Goal: Task Accomplishment & Management: Manage account settings

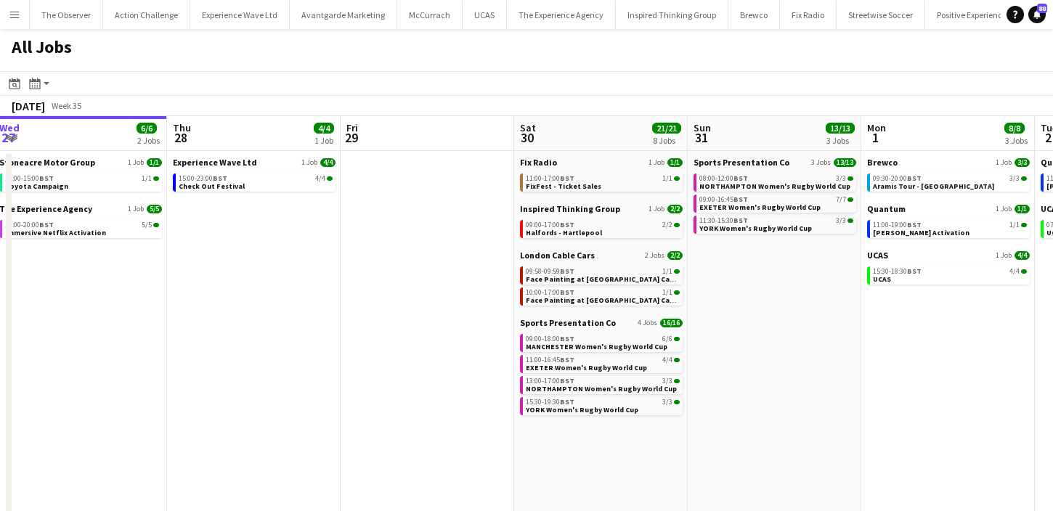
scroll to position [0, 460]
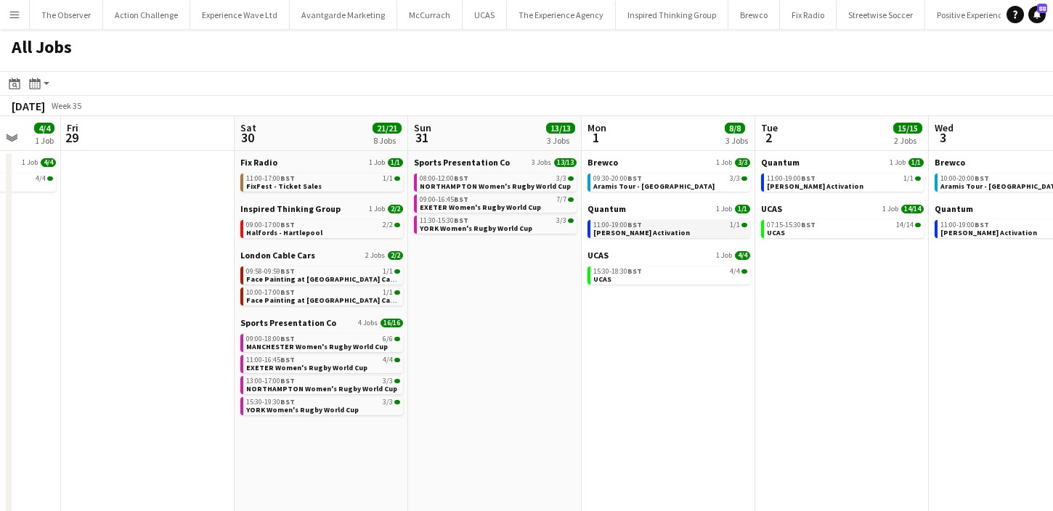
click at [704, 223] on div "11:00-19:00 BST 1/1" at bounding box center [670, 224] width 154 height 7
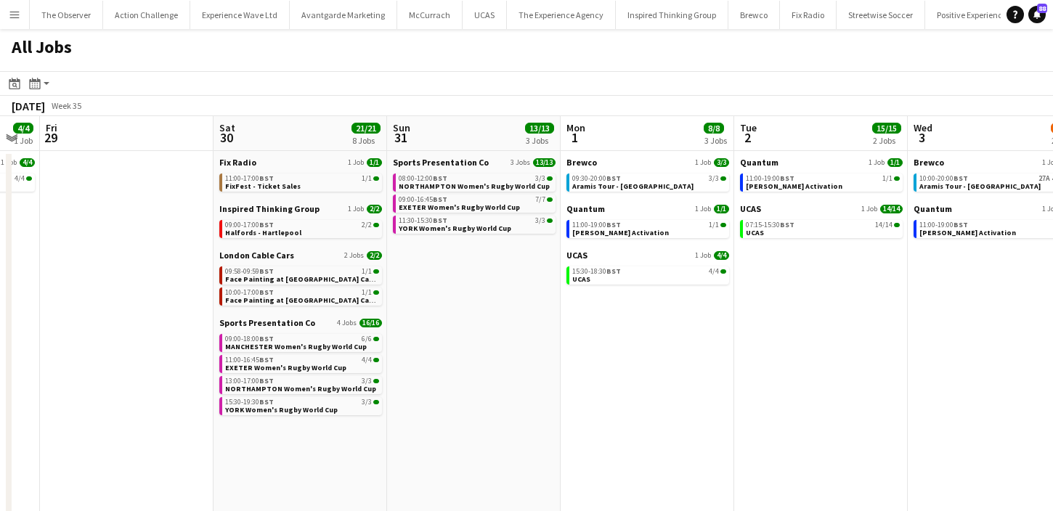
scroll to position [0, 441]
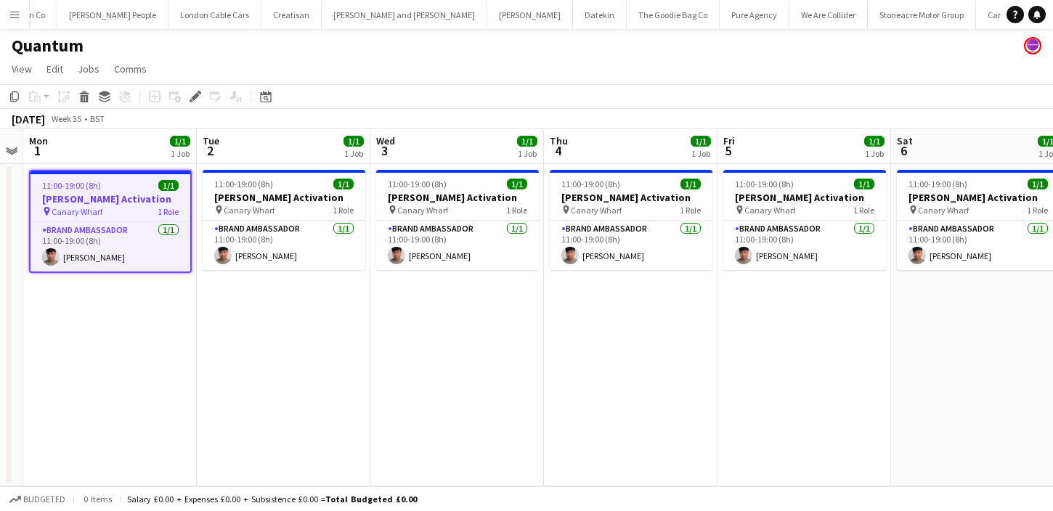
scroll to position [0, 304]
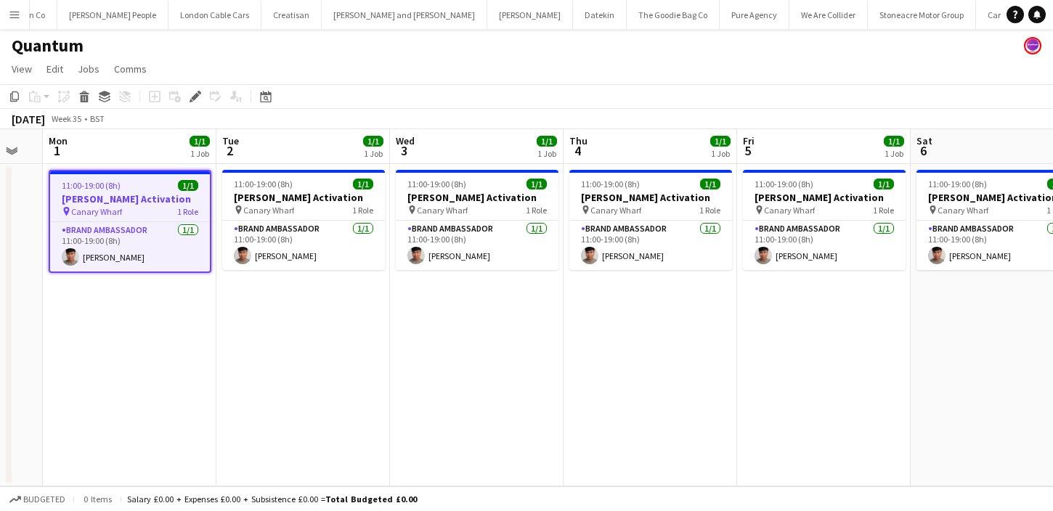
click at [92, 191] on app-job-card "11:00-19:00 (8h) 1/1 Cirio Waitrose Activation pin Canary Wharf 1 Role Brand Am…" at bounding box center [130, 221] width 163 height 103
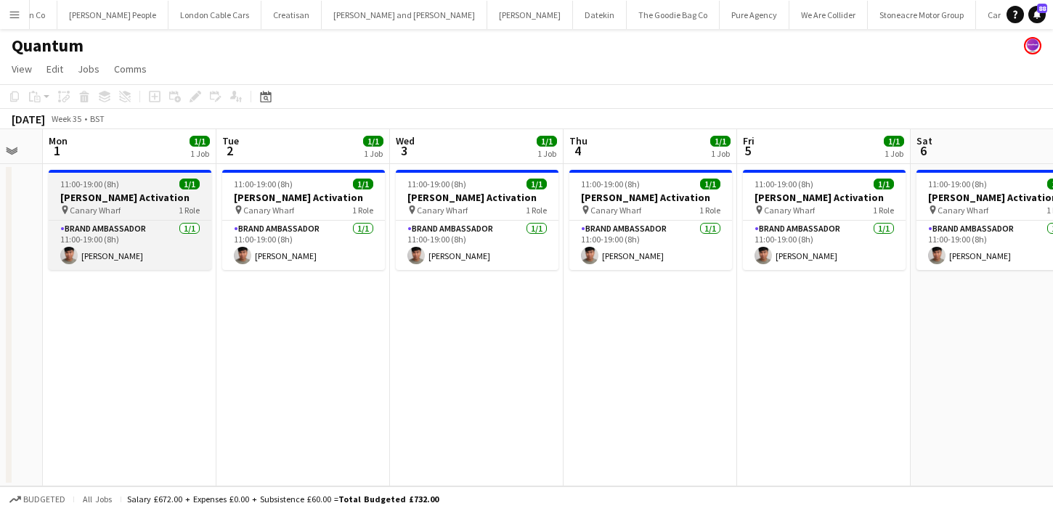
click at [92, 191] on h3 "Cirio Waitrose Activation" at bounding box center [130, 197] width 163 height 13
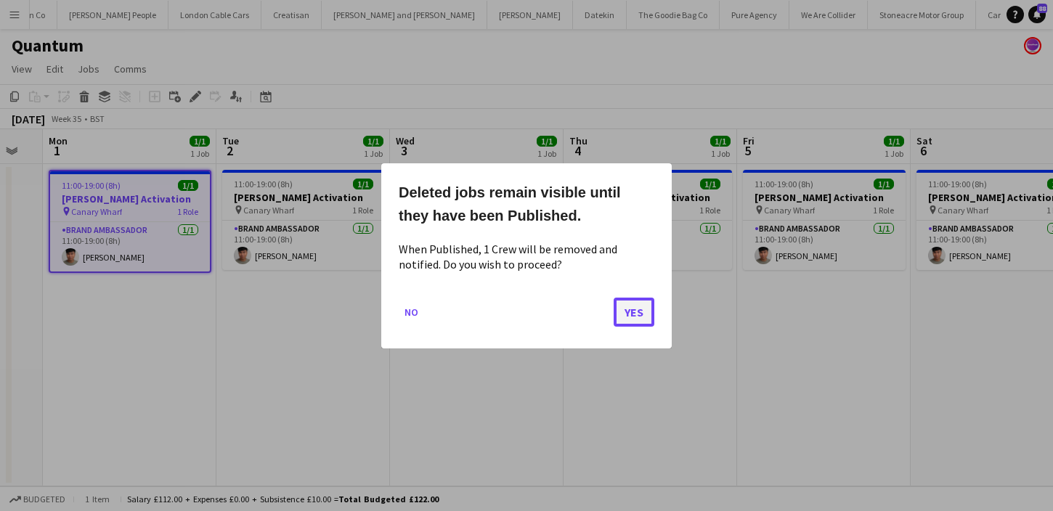
click at [635, 301] on button "Yes" at bounding box center [634, 311] width 41 height 29
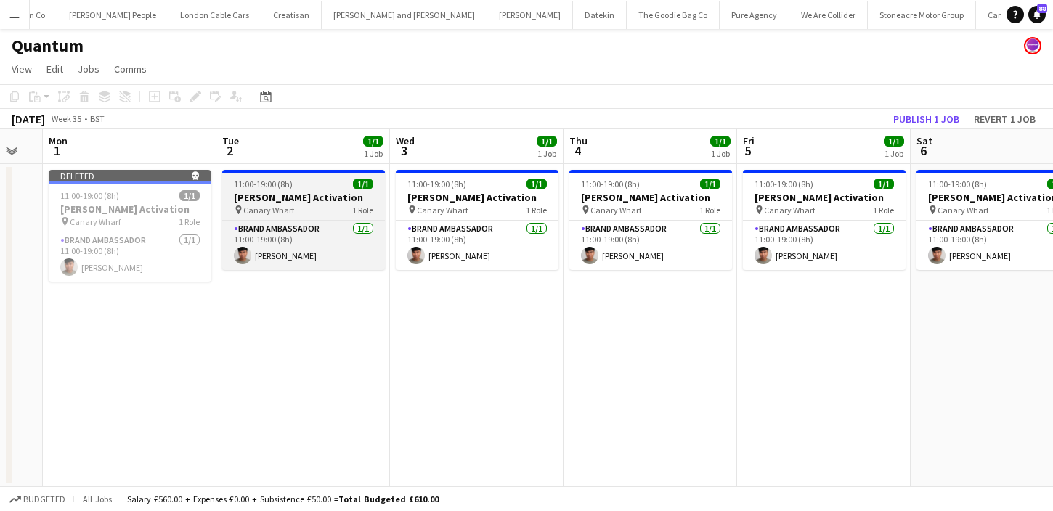
click at [354, 205] on span "1 Role" at bounding box center [362, 210] width 21 height 11
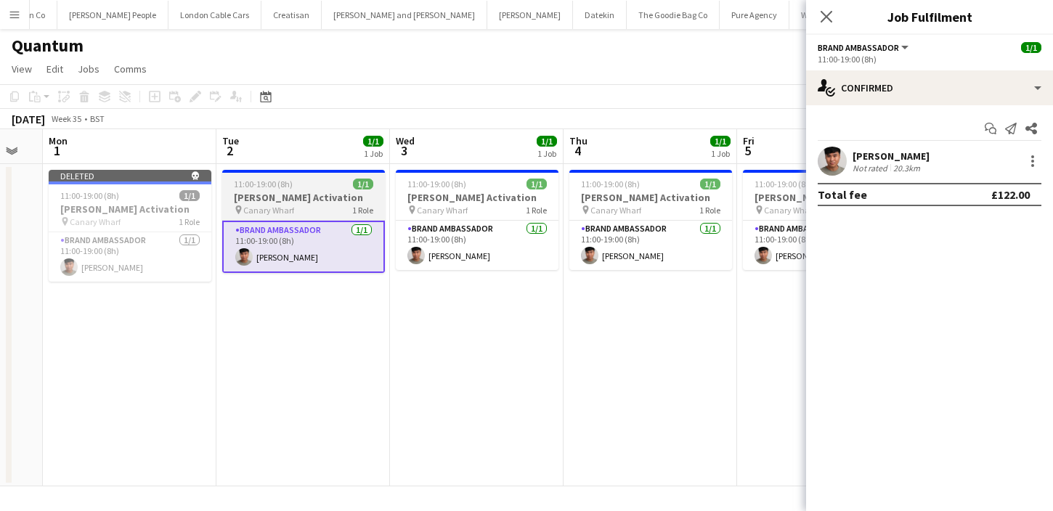
click at [351, 191] on h3 "Cirio Waitrose Activation" at bounding box center [303, 197] width 163 height 13
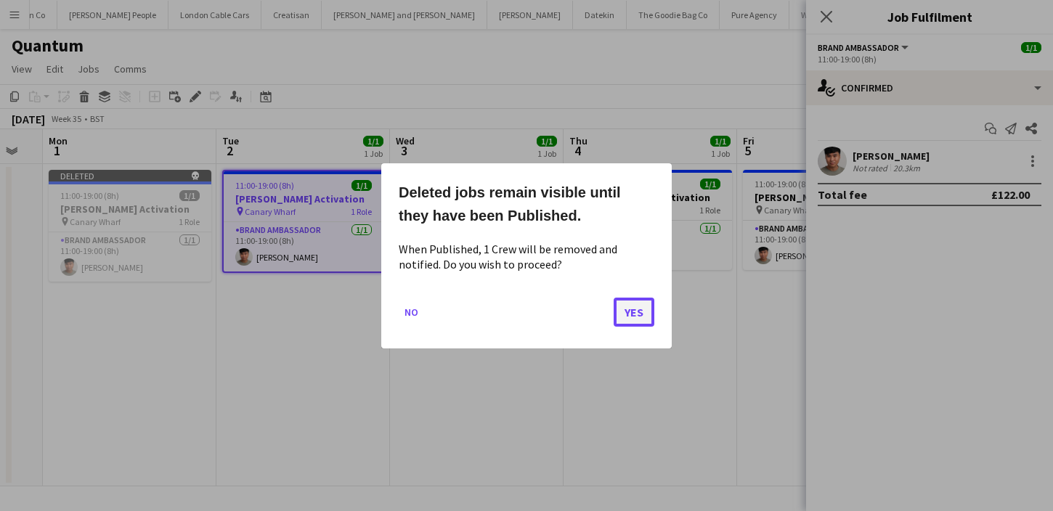
click at [631, 306] on button "Yes" at bounding box center [634, 311] width 41 height 29
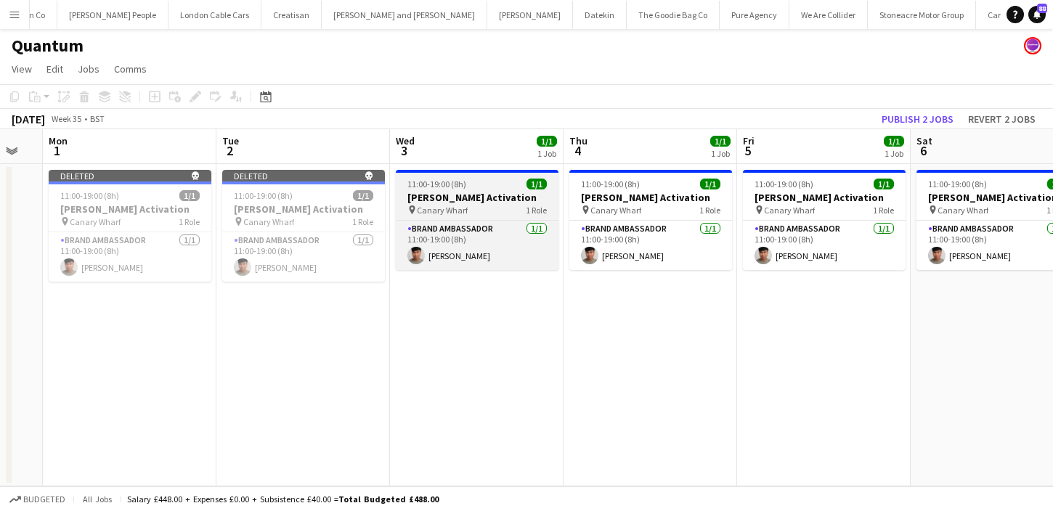
click at [492, 203] on h3 "Cirio Waitrose Activation" at bounding box center [477, 197] width 163 height 13
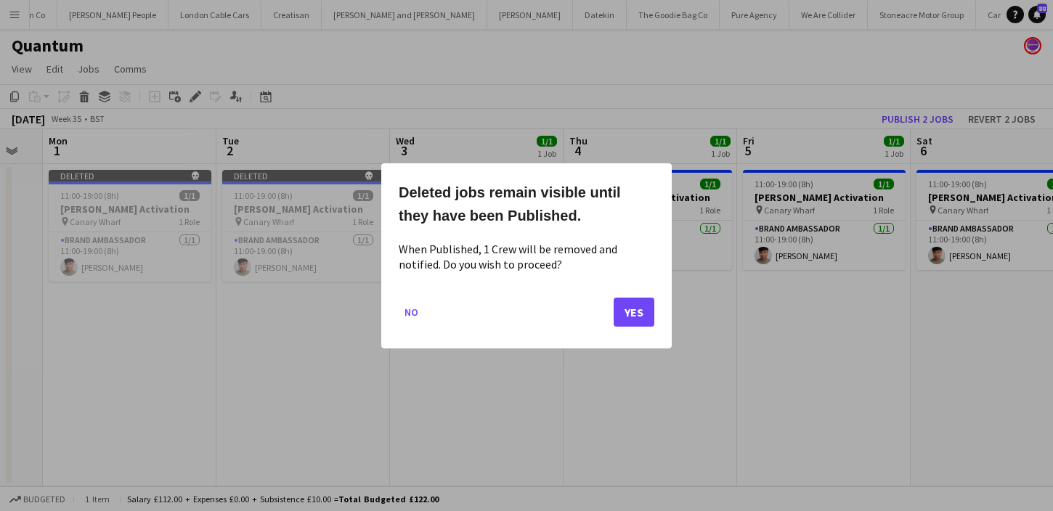
scroll to position [0, 0]
click at [628, 309] on button "Yes" at bounding box center [634, 311] width 41 height 29
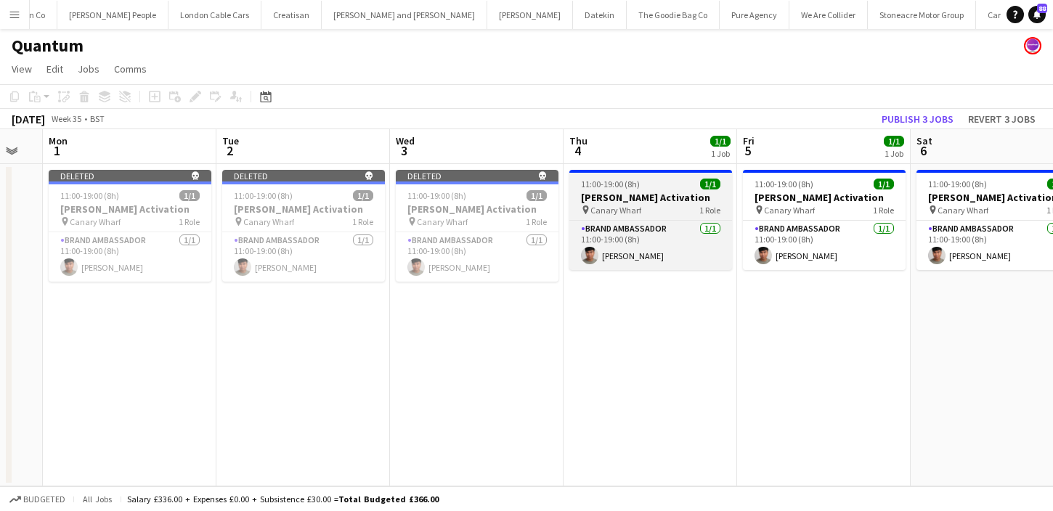
click at [669, 195] on h3 "Cirio Waitrose Activation" at bounding box center [650, 197] width 163 height 13
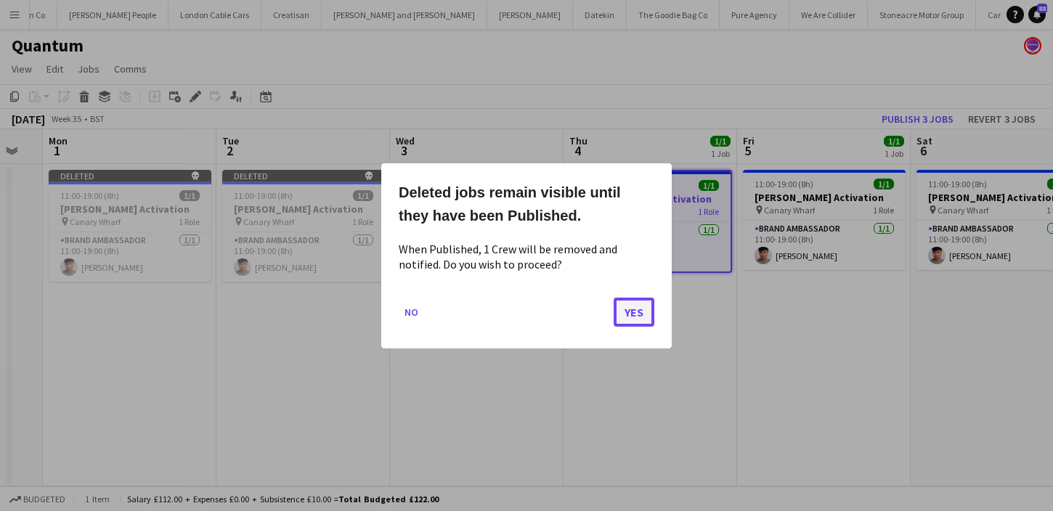
click at [645, 305] on button "Yes" at bounding box center [634, 311] width 41 height 29
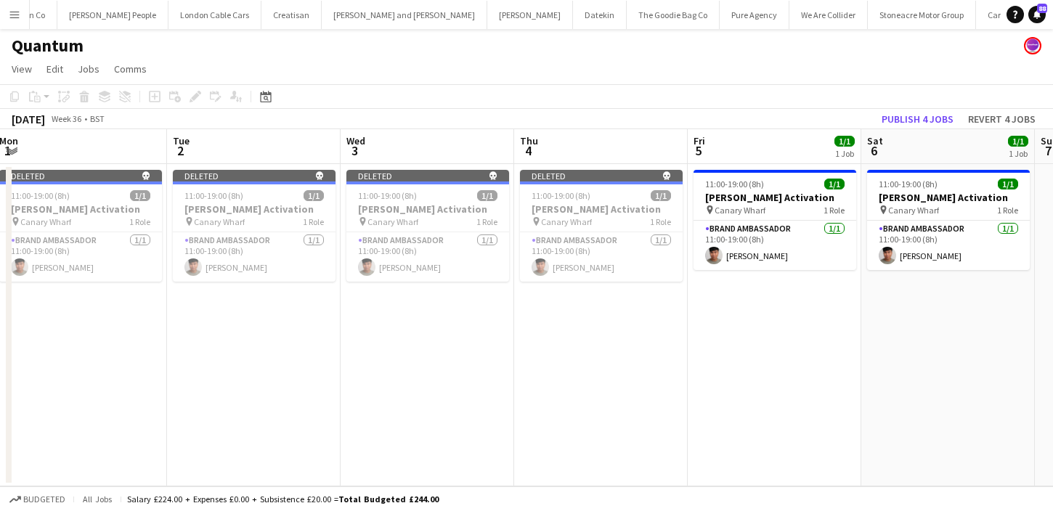
scroll to position [0, 420]
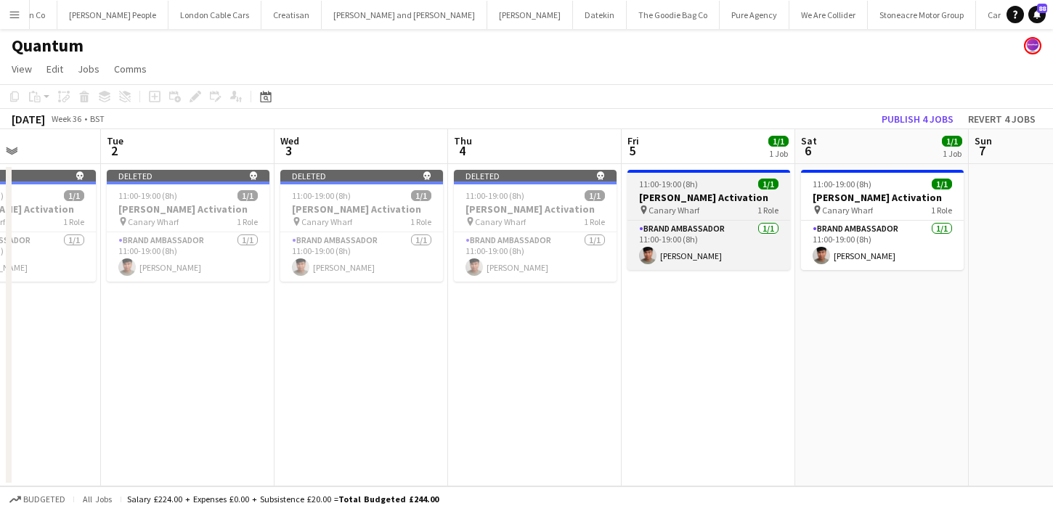
click at [692, 202] on h3 "Cirio Waitrose Activation" at bounding box center [708, 197] width 163 height 13
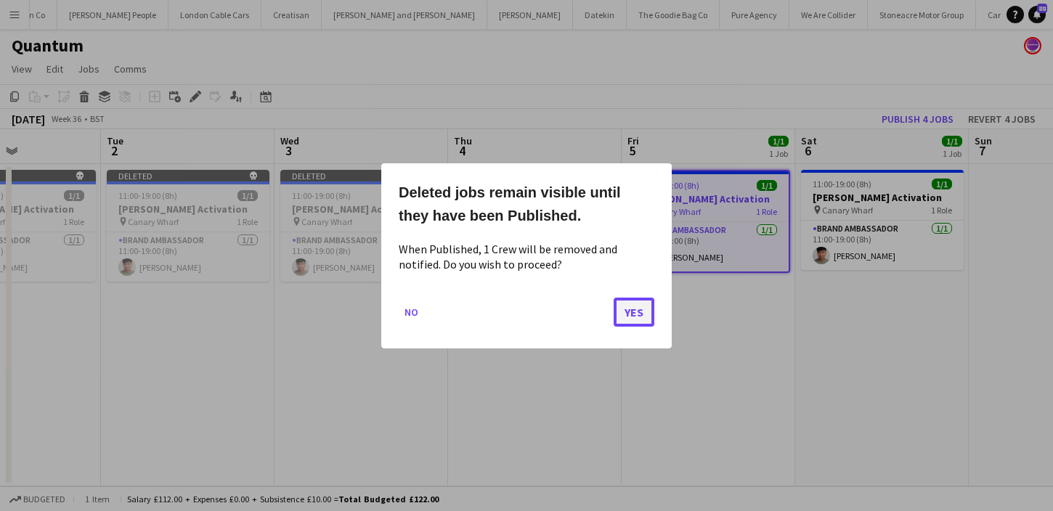
click at [629, 320] on button "Yes" at bounding box center [634, 311] width 41 height 29
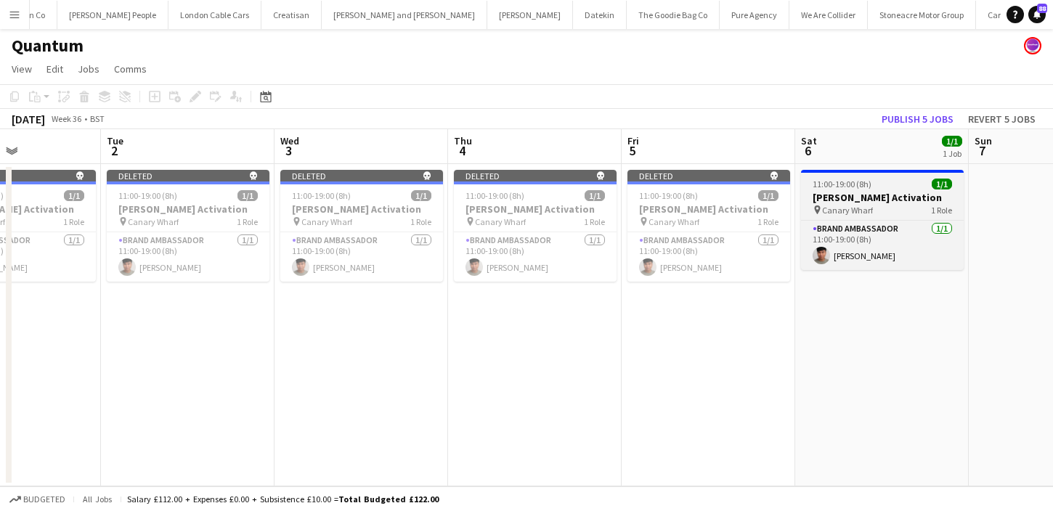
click at [856, 191] on h3 "Cirio Waitrose Activation" at bounding box center [882, 197] width 163 height 13
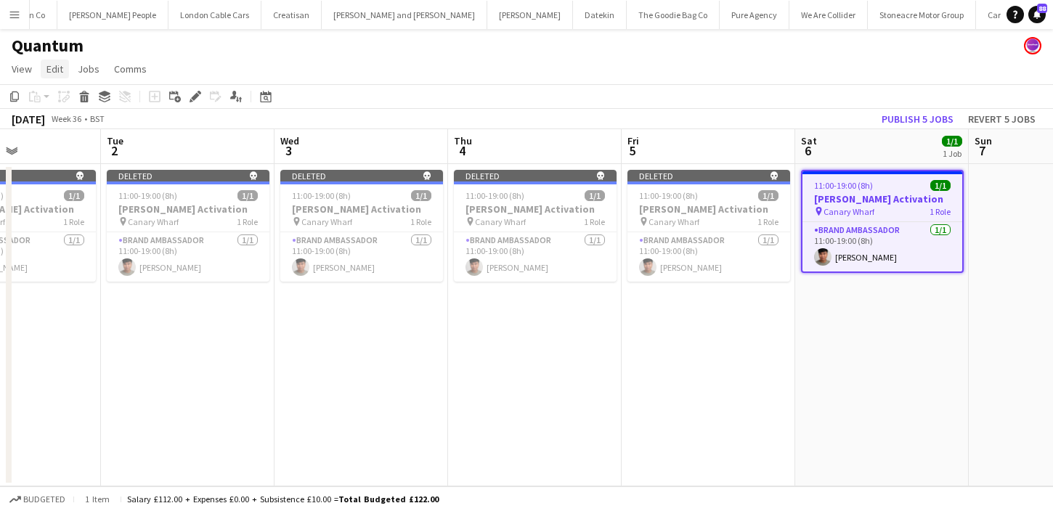
click at [48, 65] on span "Edit" at bounding box center [54, 68] width 17 height 13
click at [63, 102] on span "Copy Command C" at bounding box center [83, 101] width 60 height 14
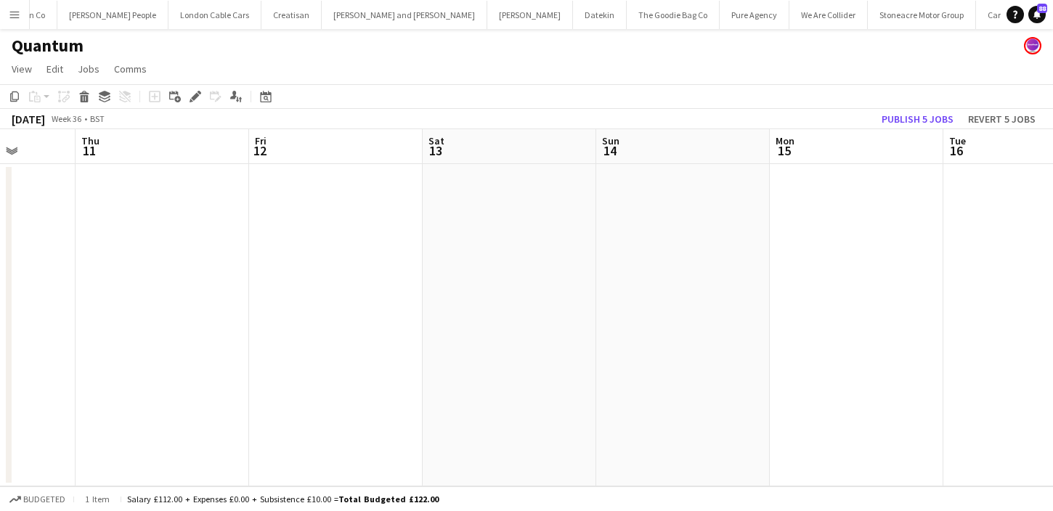
scroll to position [0, 671]
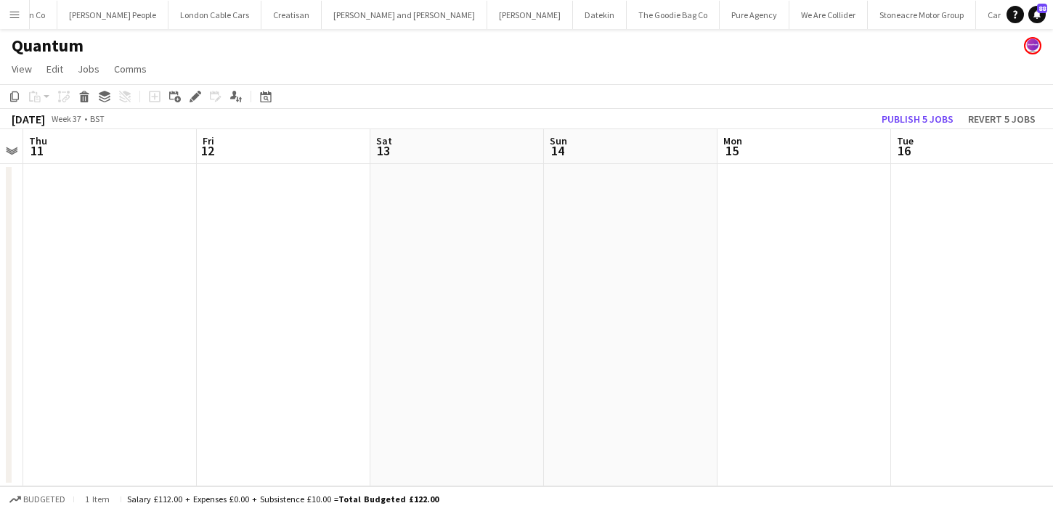
click at [755, 213] on app-date-cell at bounding box center [804, 325] width 174 height 322
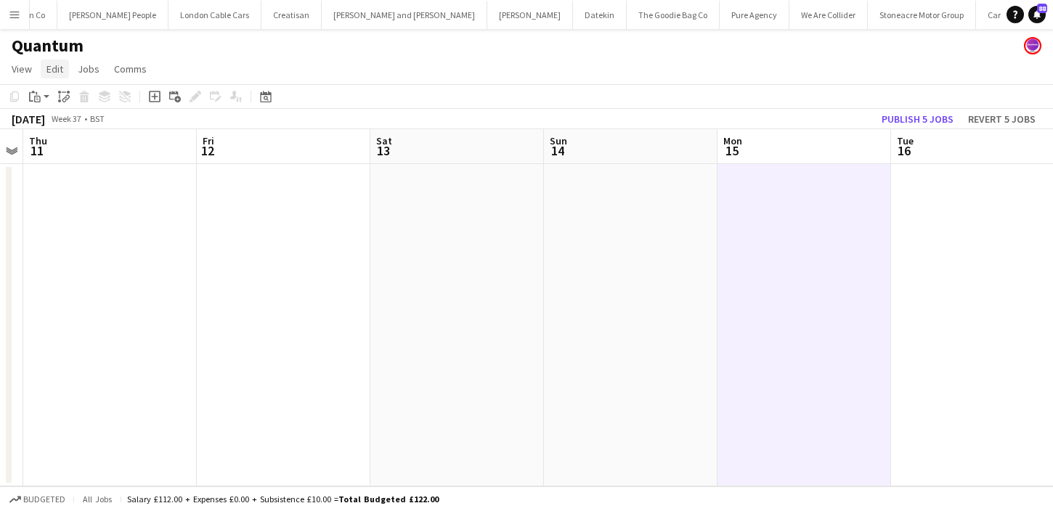
click at [60, 64] on span "Edit" at bounding box center [54, 68] width 17 height 13
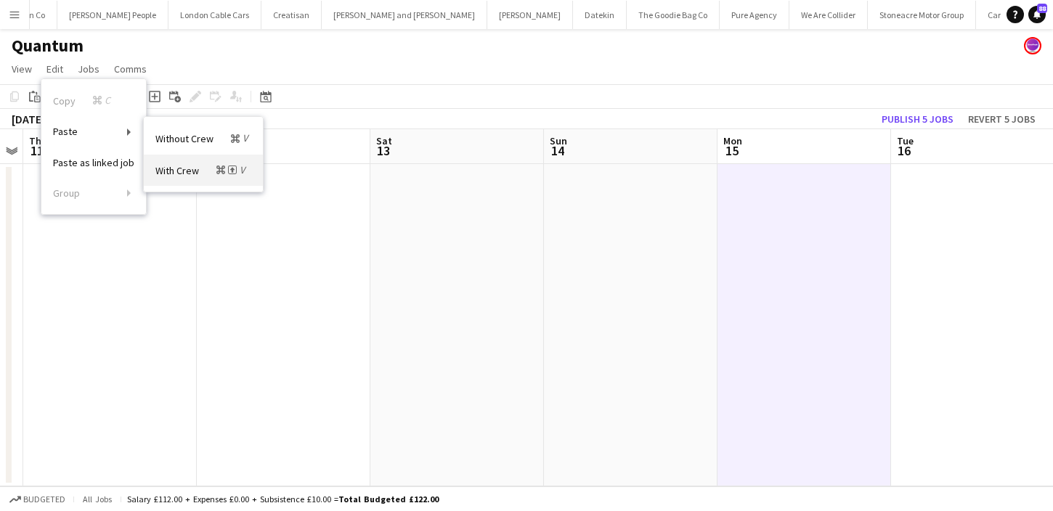
click at [189, 172] on span "With Crew Command Shift V" at bounding box center [201, 170] width 93 height 14
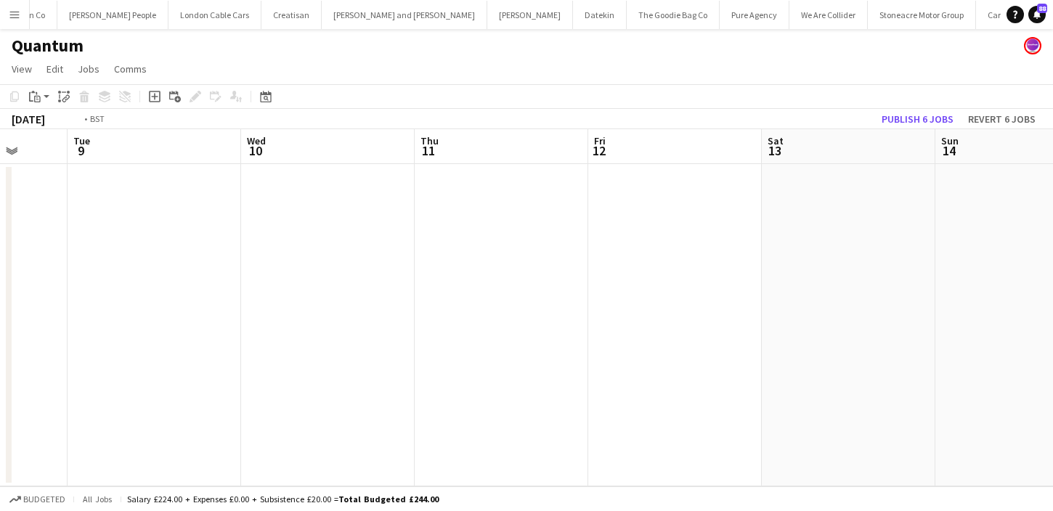
scroll to position [0, 388]
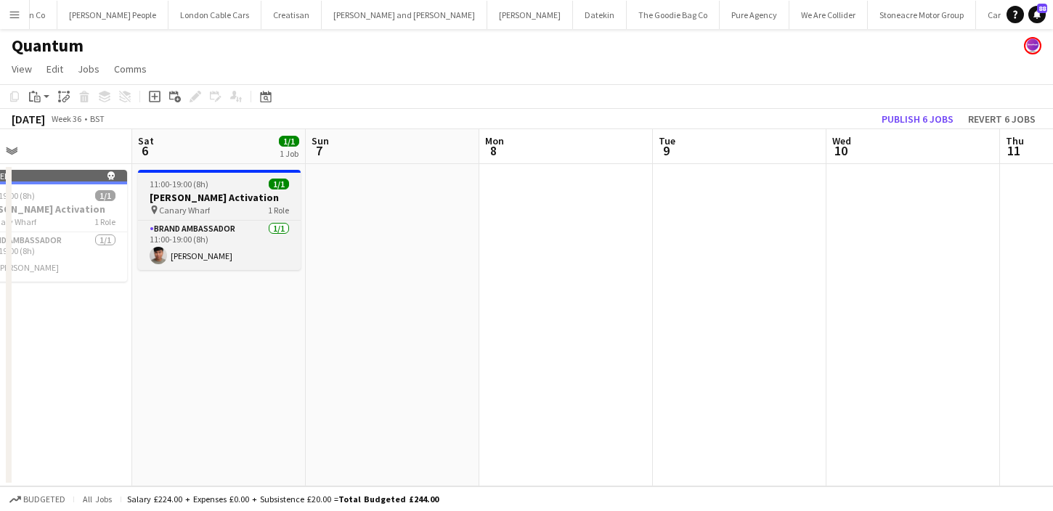
click at [264, 204] on div "pin Canary Wharf 1 Role" at bounding box center [219, 210] width 163 height 12
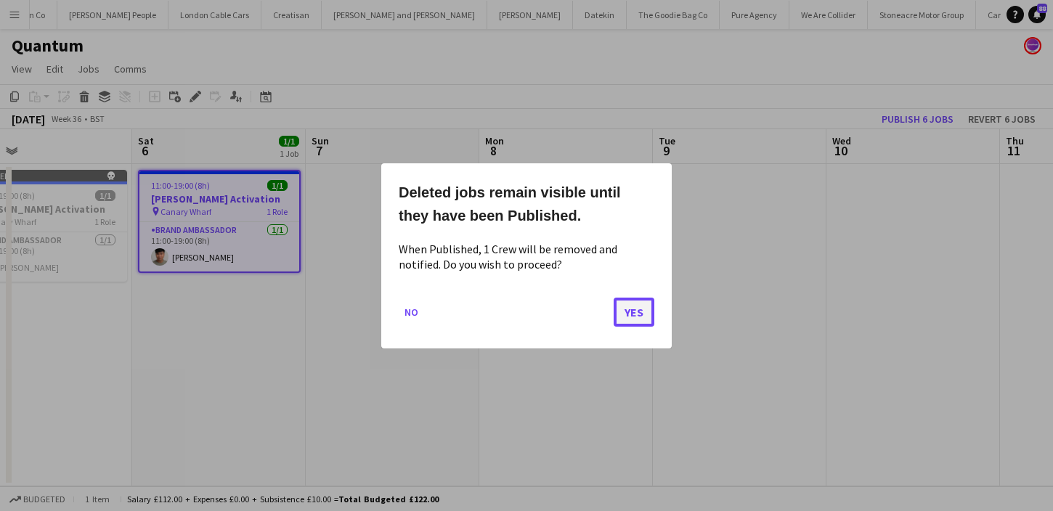
click at [635, 314] on button "Yes" at bounding box center [634, 311] width 41 height 29
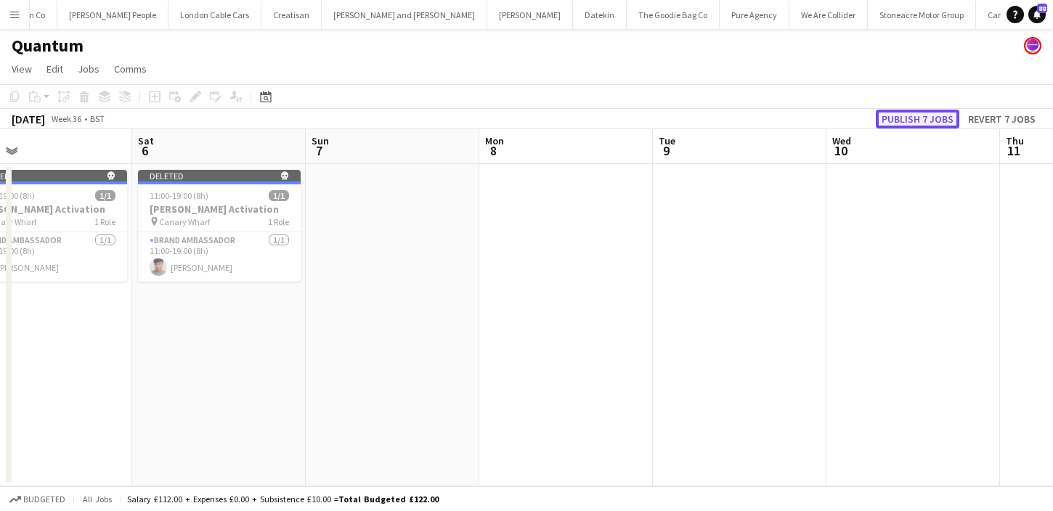
click at [920, 115] on button "Publish 7 jobs" at bounding box center [917, 119] width 83 height 19
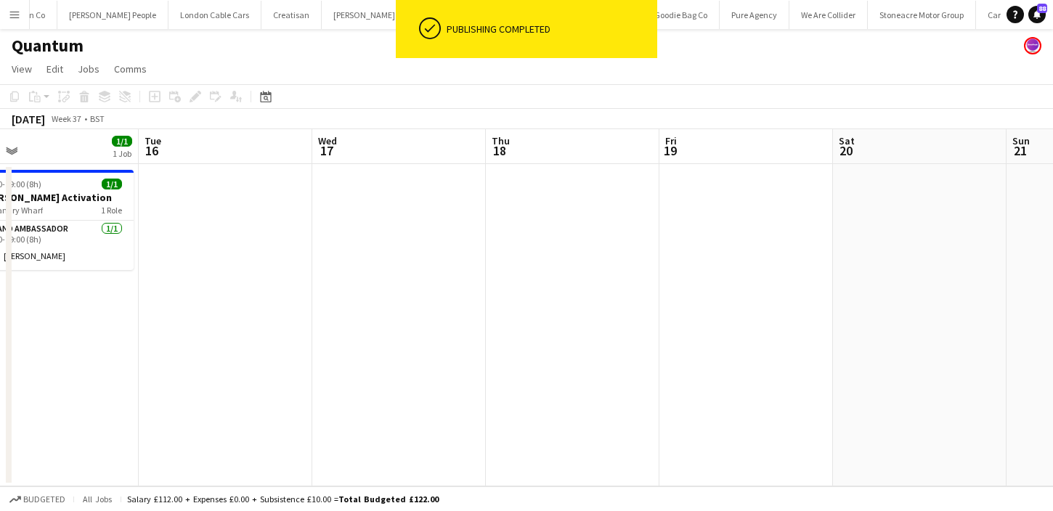
scroll to position [0, 623]
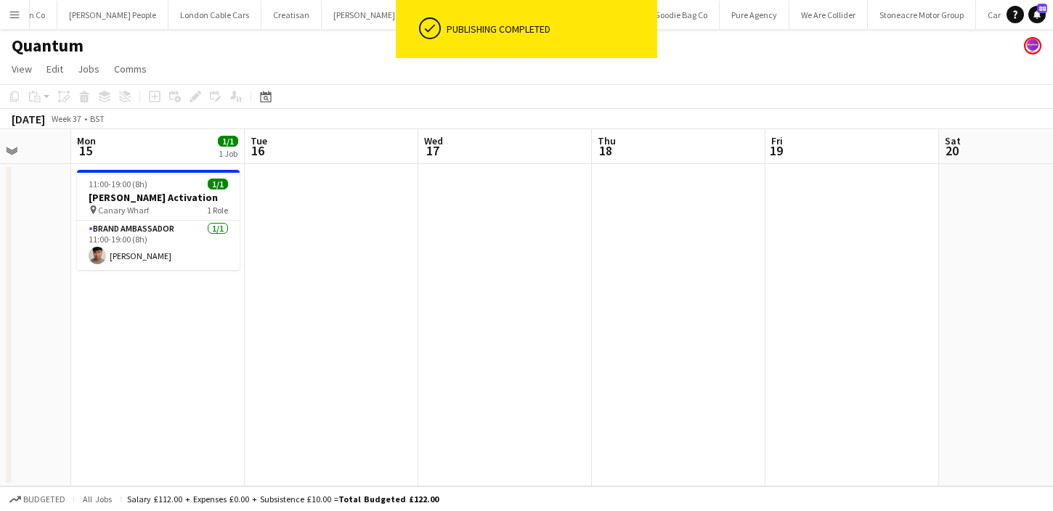
click at [359, 219] on app-date-cell at bounding box center [332, 325] width 174 height 322
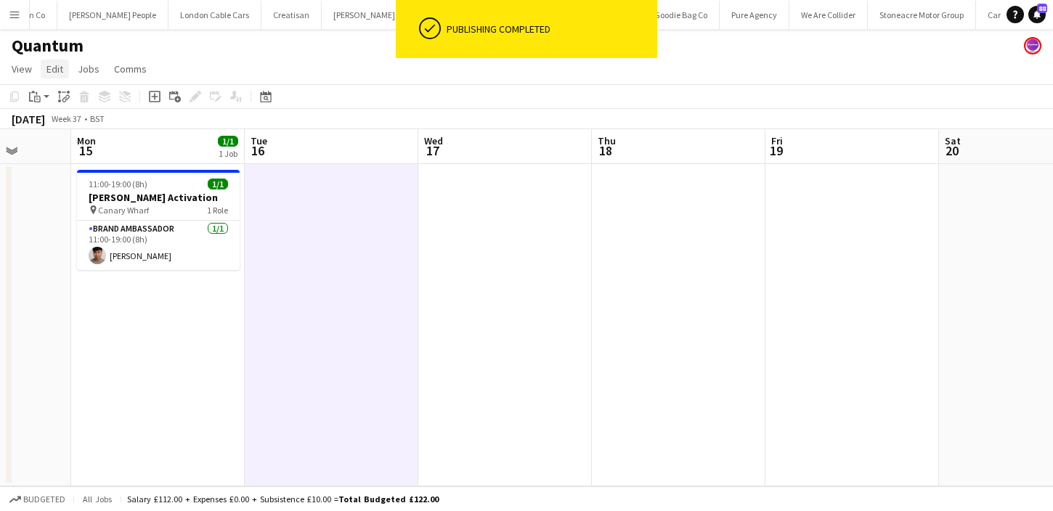
click at [57, 71] on span "Edit" at bounding box center [54, 68] width 17 height 13
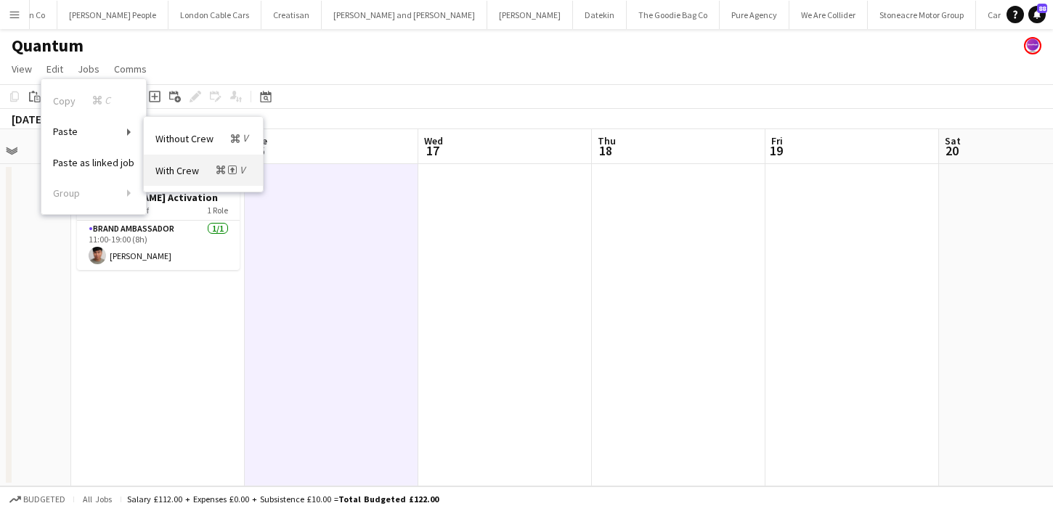
click at [211, 171] on span "With Crew Command Shift V" at bounding box center [201, 170] width 93 height 14
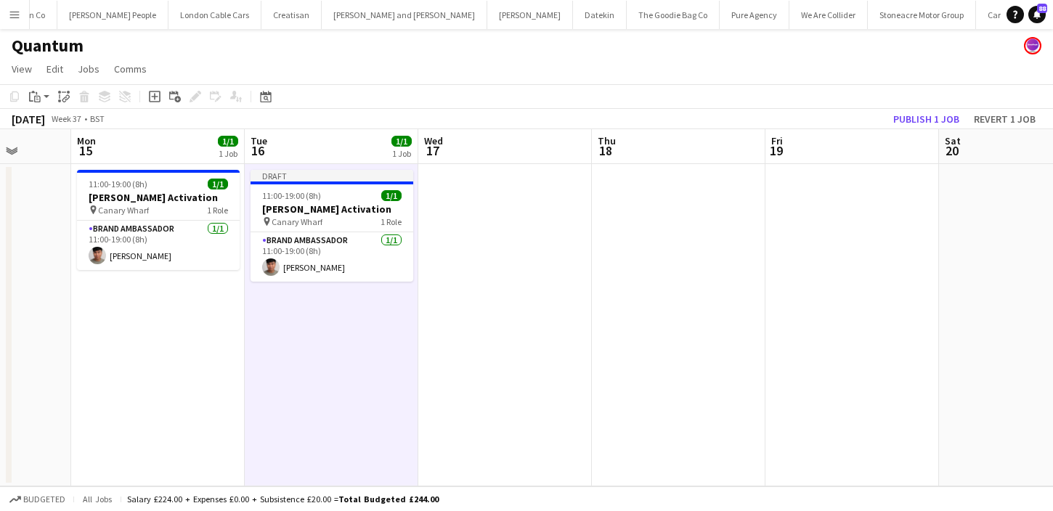
click at [467, 237] on app-date-cell at bounding box center [505, 325] width 174 height 322
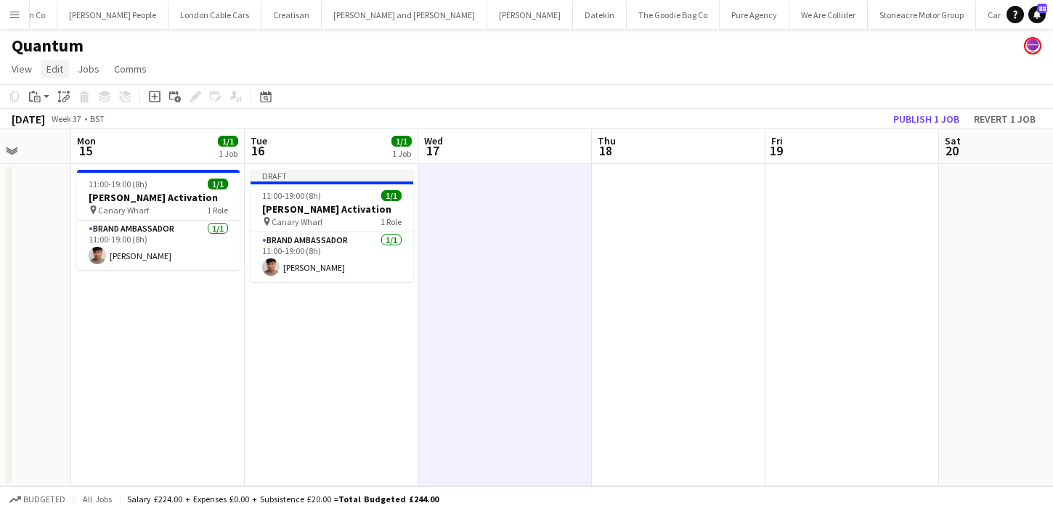
click at [60, 74] on span "Edit" at bounding box center [54, 68] width 17 height 13
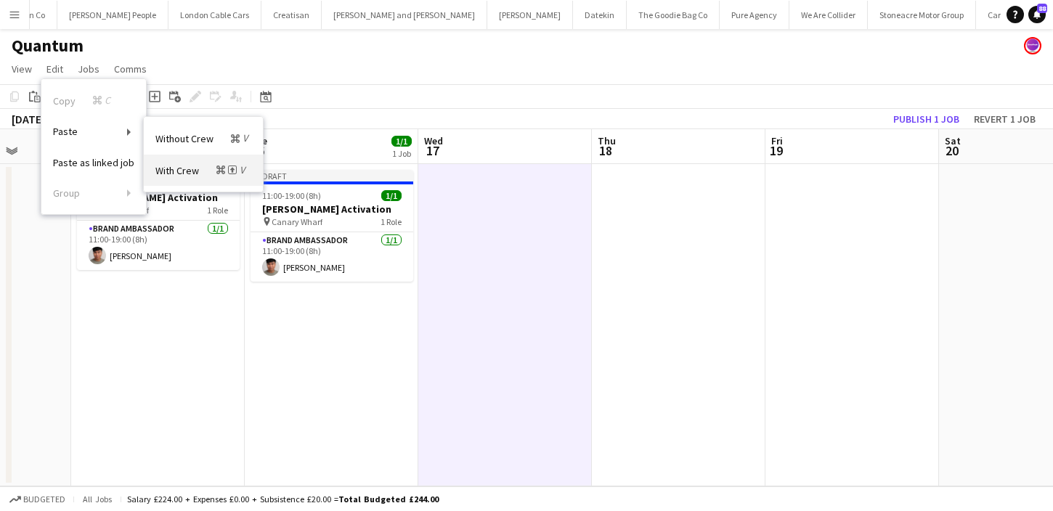
click at [209, 164] on span "With Crew Command Shift V" at bounding box center [201, 170] width 93 height 14
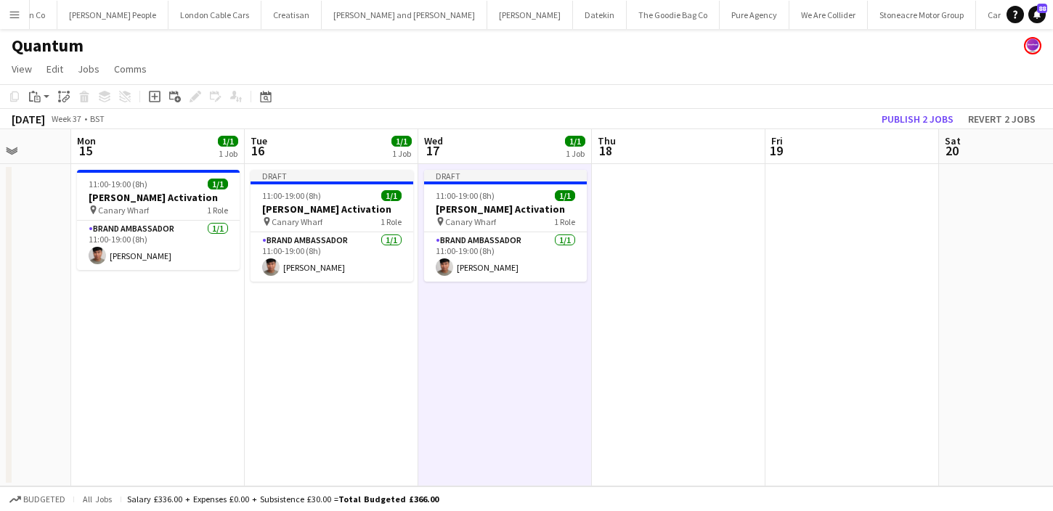
click at [674, 229] on app-date-cell at bounding box center [679, 325] width 174 height 322
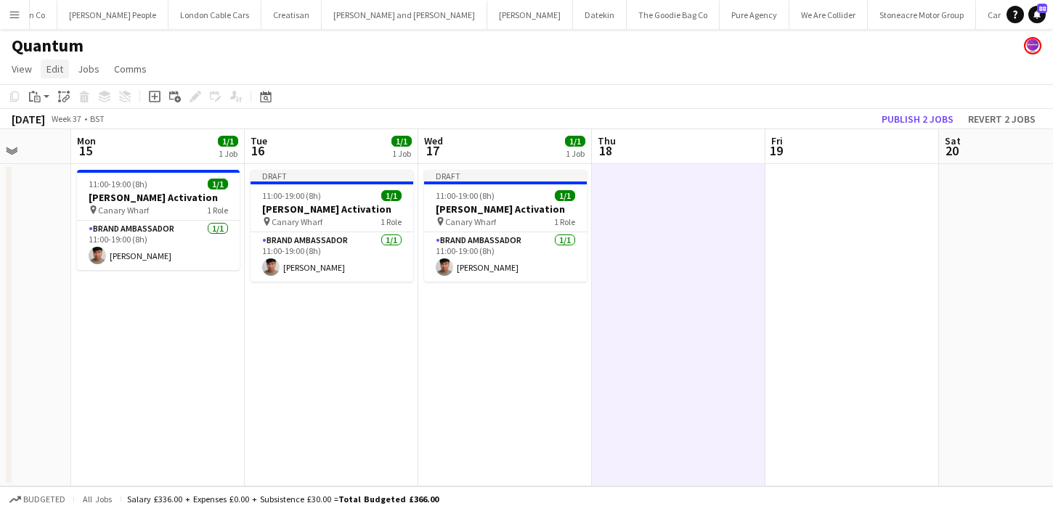
click at [51, 64] on span "Edit" at bounding box center [54, 68] width 17 height 13
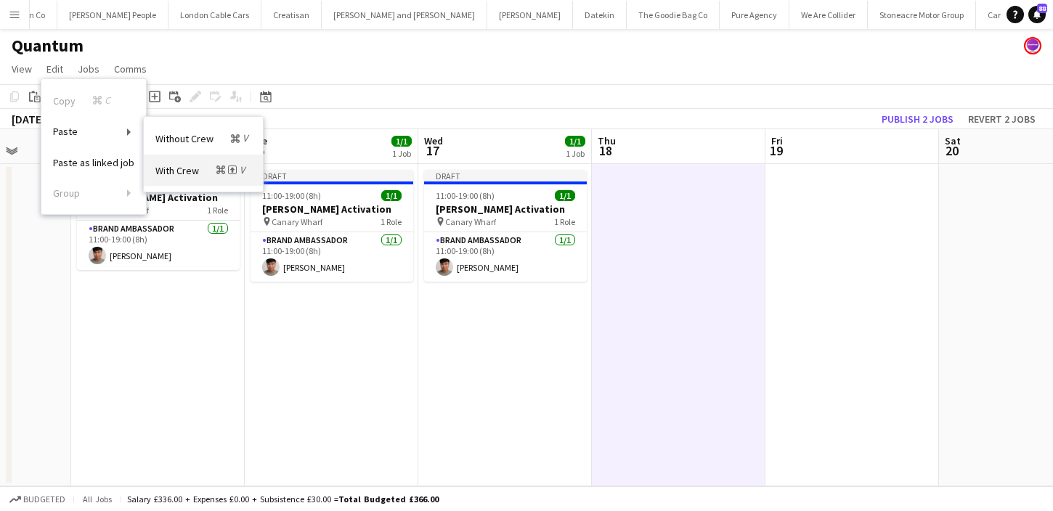
click at [220, 164] on span "Command Shift V" at bounding box center [232, 169] width 32 height 13
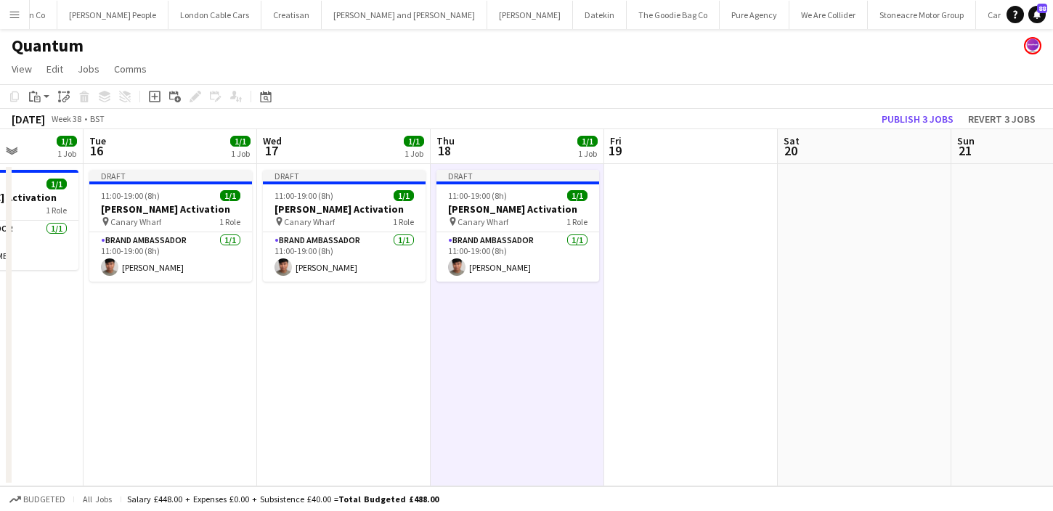
scroll to position [0, 505]
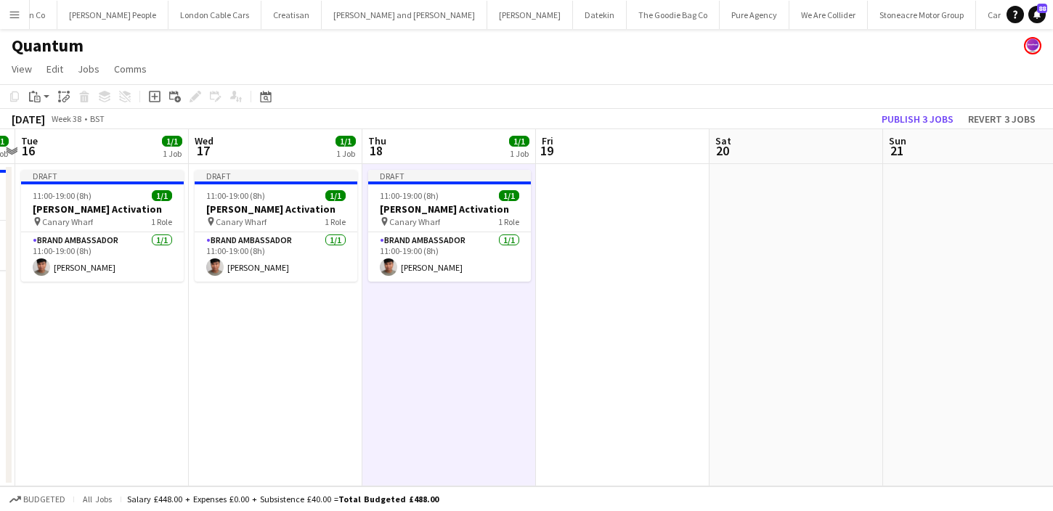
click at [646, 261] on app-date-cell at bounding box center [623, 325] width 174 height 322
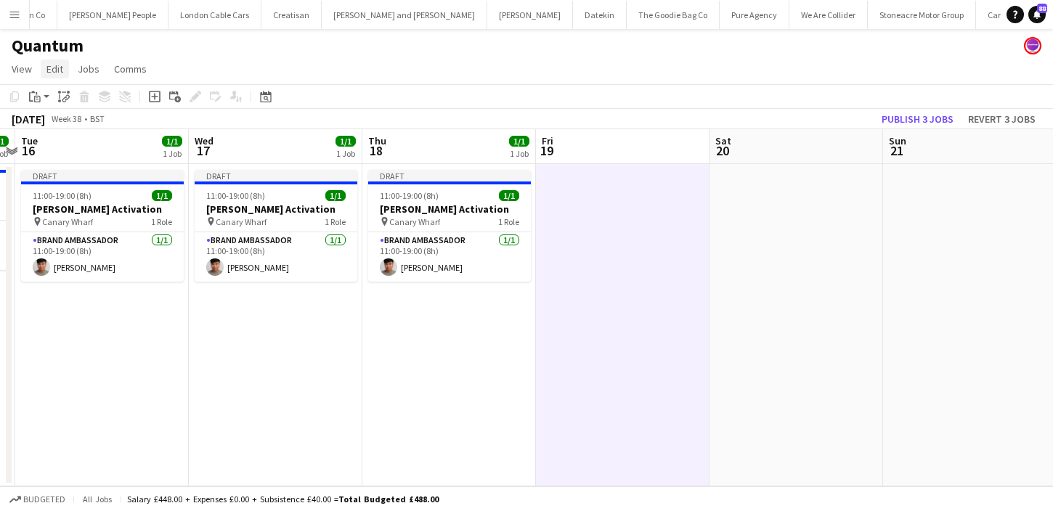
click at [68, 72] on link "Edit" at bounding box center [55, 69] width 28 height 19
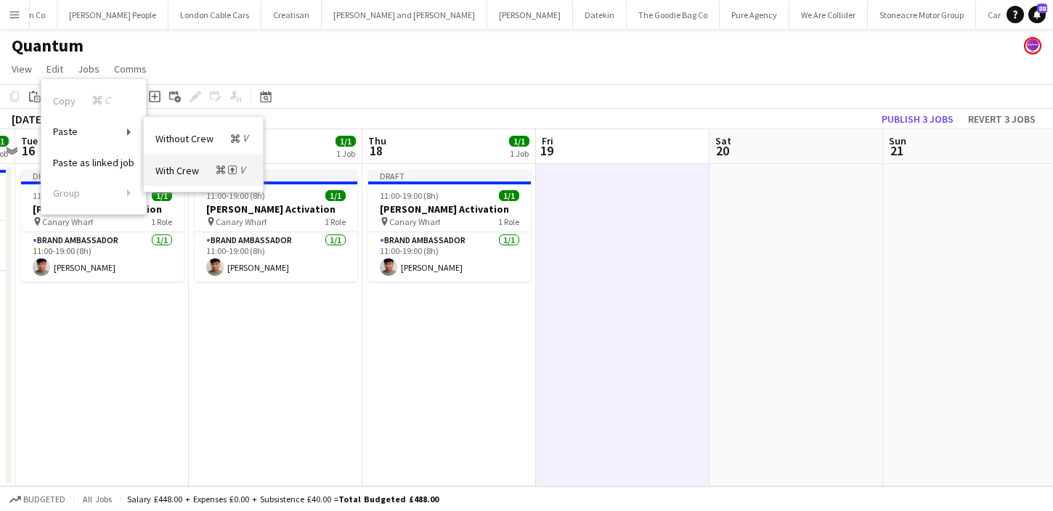
click at [190, 163] on span "With Crew Command Shift V" at bounding box center [201, 170] width 93 height 14
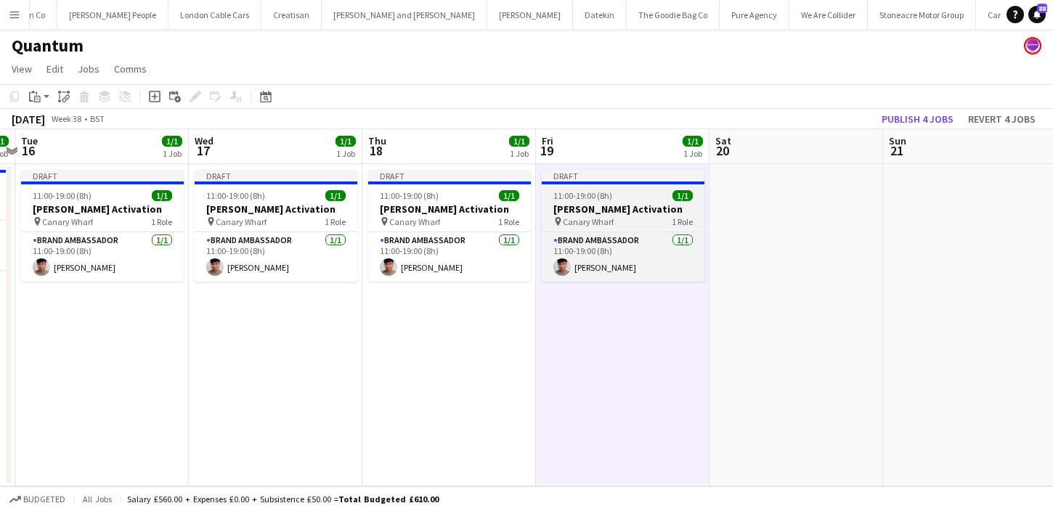
scroll to position [0, 555]
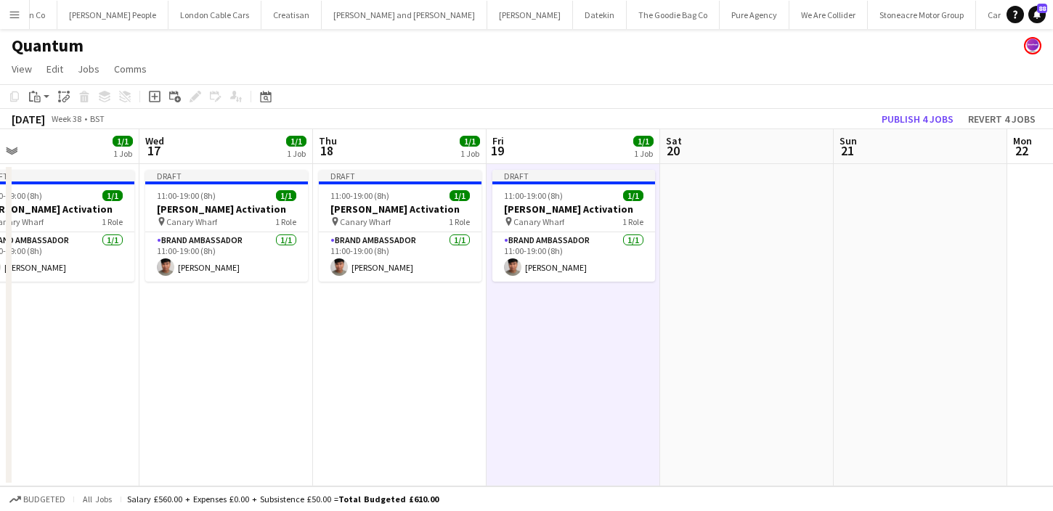
click at [725, 202] on app-date-cell at bounding box center [747, 325] width 174 height 322
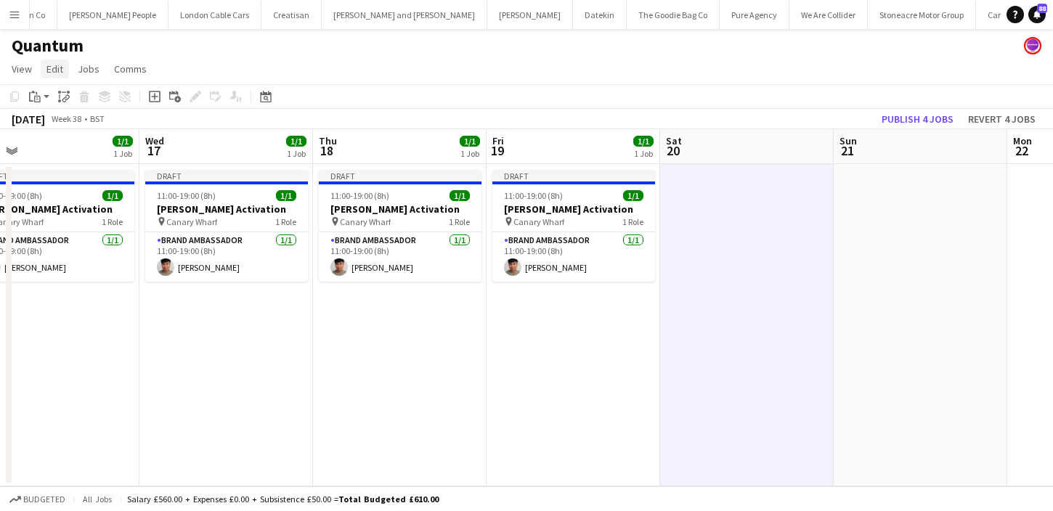
click at [55, 68] on span "Edit" at bounding box center [54, 68] width 17 height 13
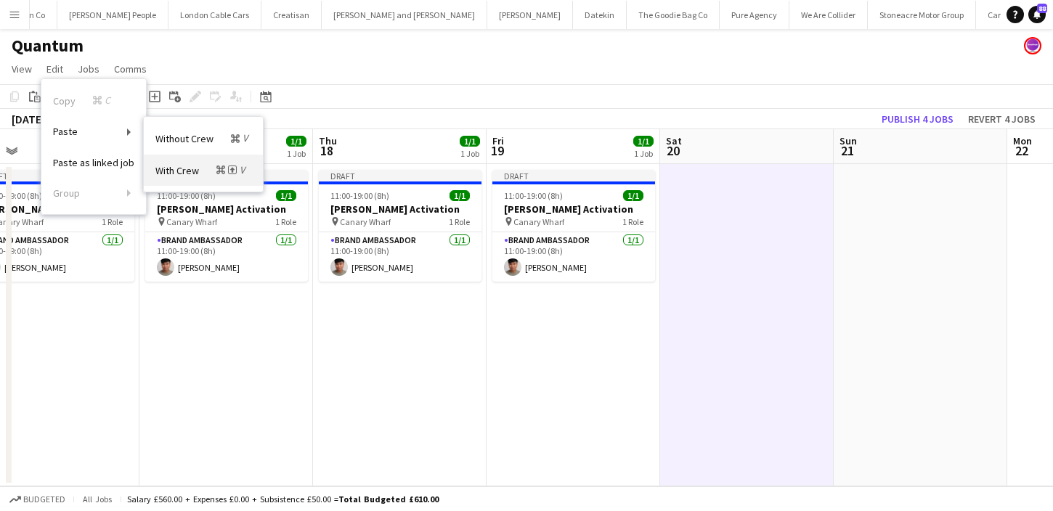
click at [213, 160] on link "With Crew Command Shift V" at bounding box center [203, 170] width 119 height 31
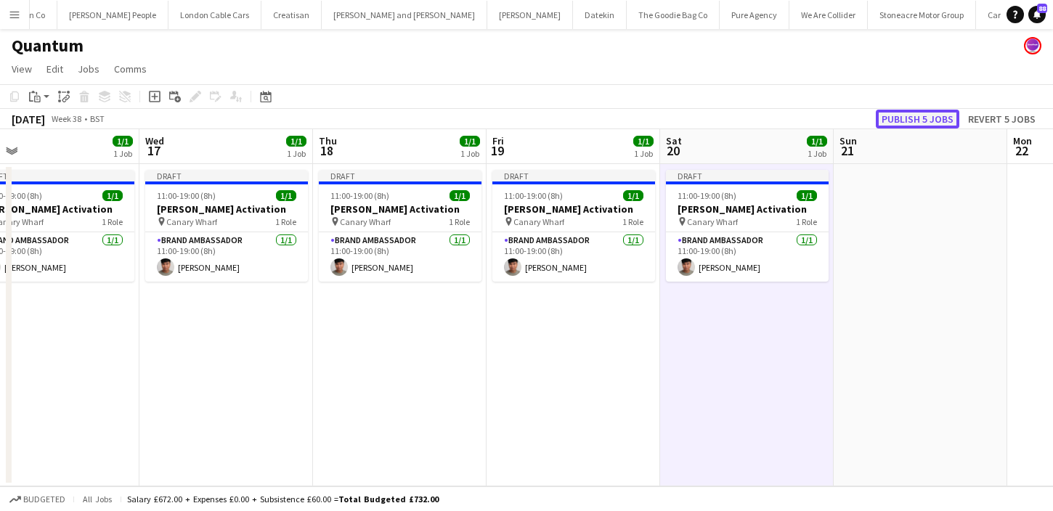
click at [949, 118] on button "Publish 5 jobs" at bounding box center [917, 119] width 83 height 19
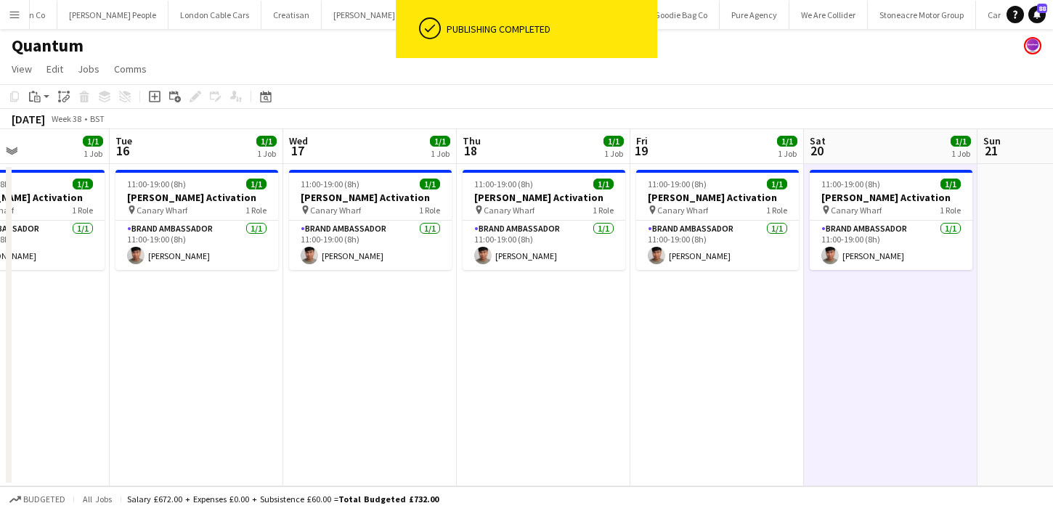
scroll to position [0, 382]
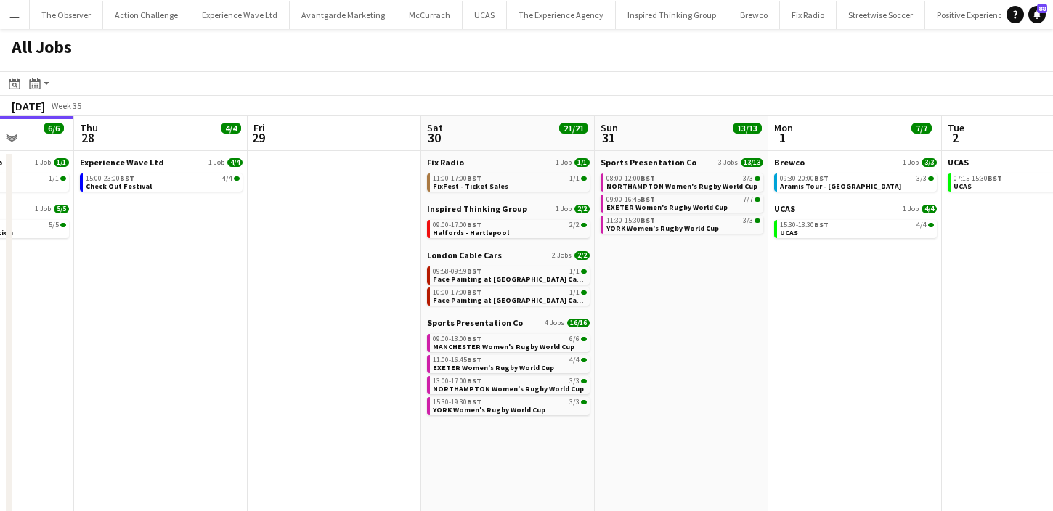
scroll to position [0, 626]
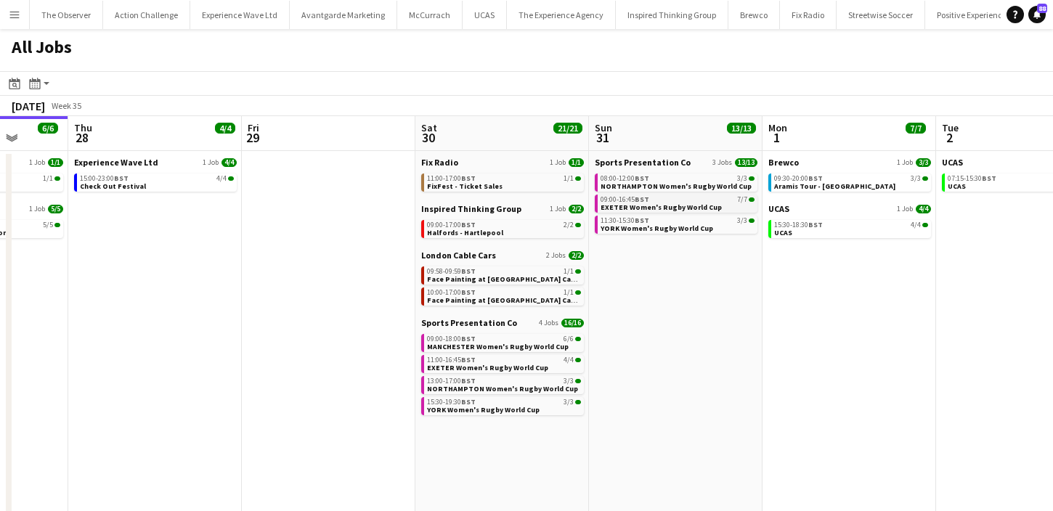
click at [651, 206] on span "EXETER Women's Rugby World Cup" at bounding box center [660, 207] width 121 height 9
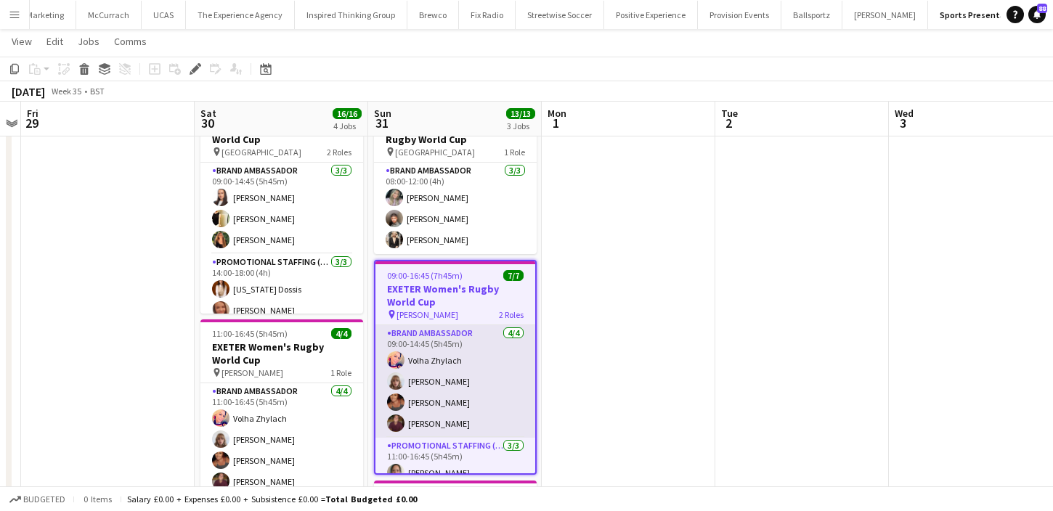
scroll to position [56, 0]
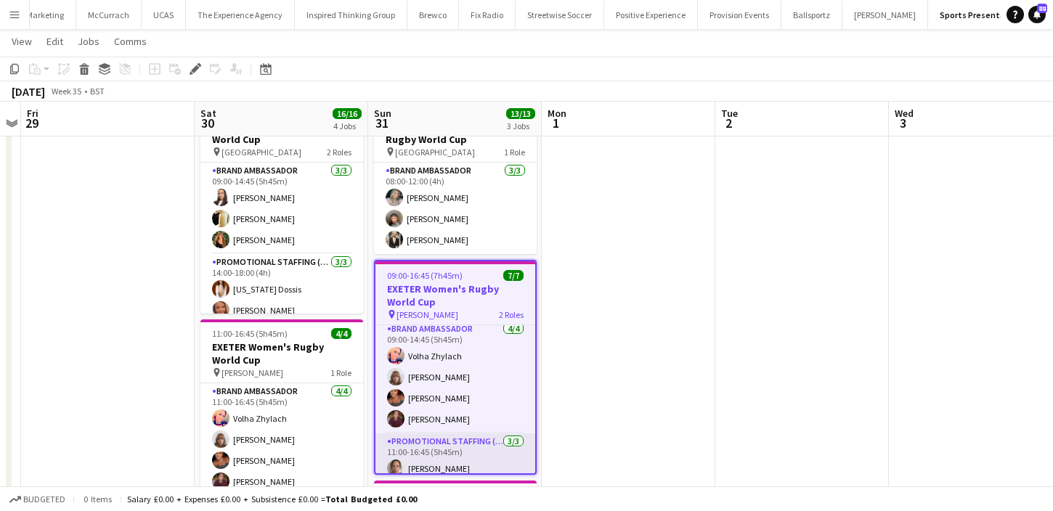
click at [518, 399] on app-card-role "Brand Ambassador 4/4 09:00-14:45 (5h45m) Volha Zhylach Caitlyn Chapman Jodie Sa…" at bounding box center [455, 377] width 160 height 113
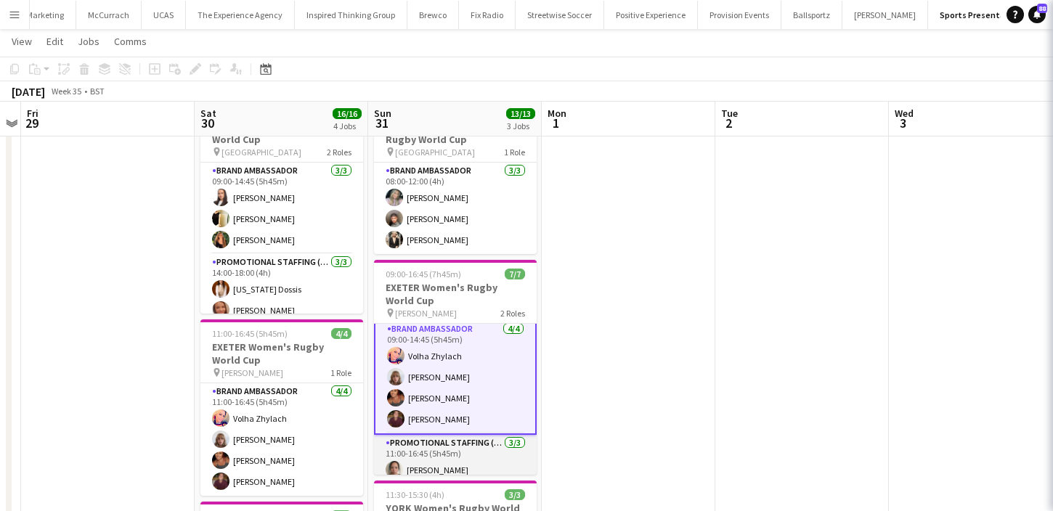
scroll to position [6, 0]
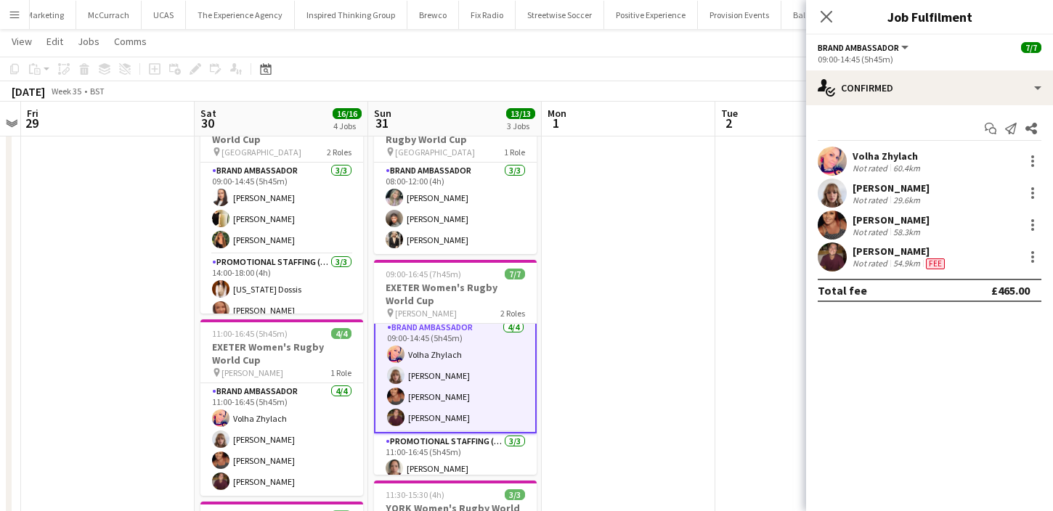
click at [664, 244] on app-date-cell at bounding box center [629, 472] width 174 height 758
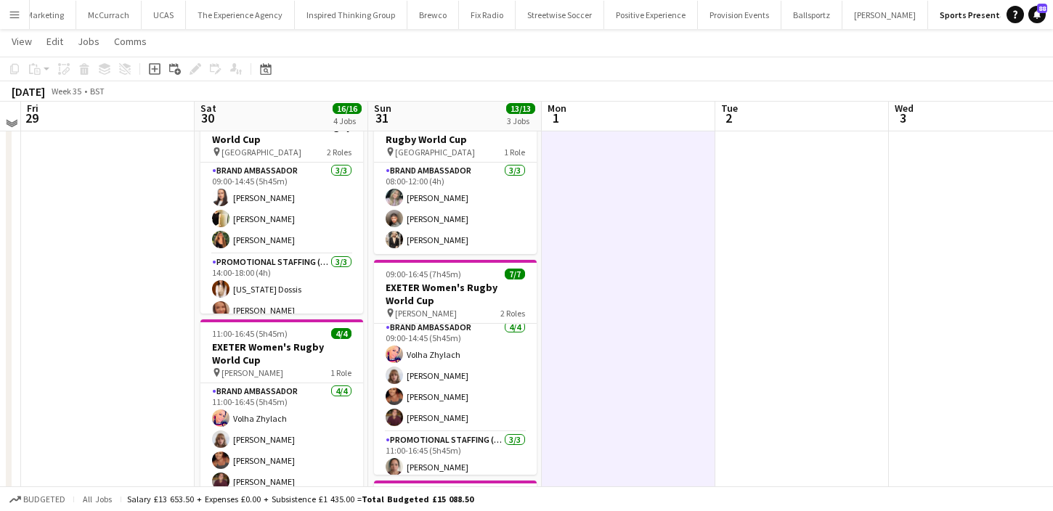
scroll to position [53, 0]
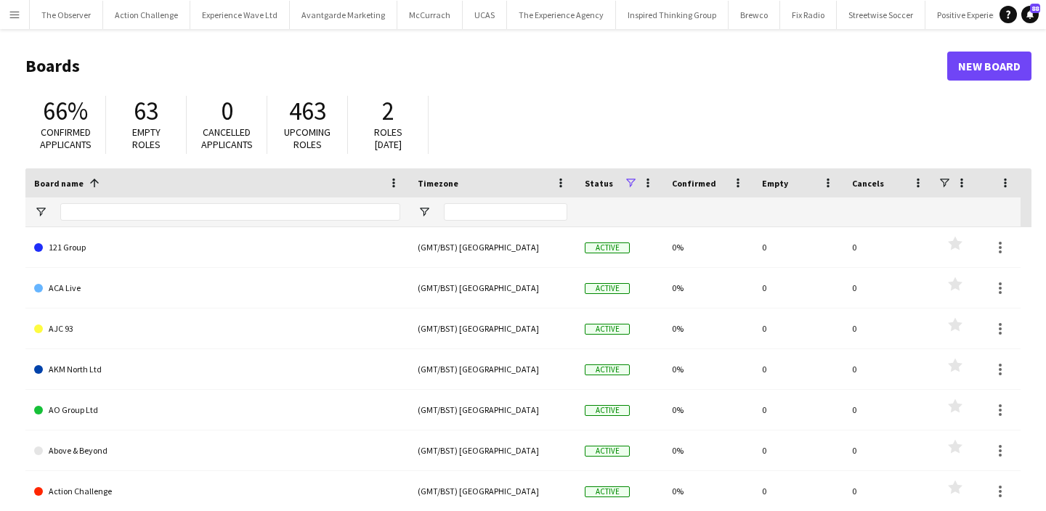
click at [23, 19] on button "Menu" at bounding box center [14, 14] width 29 height 29
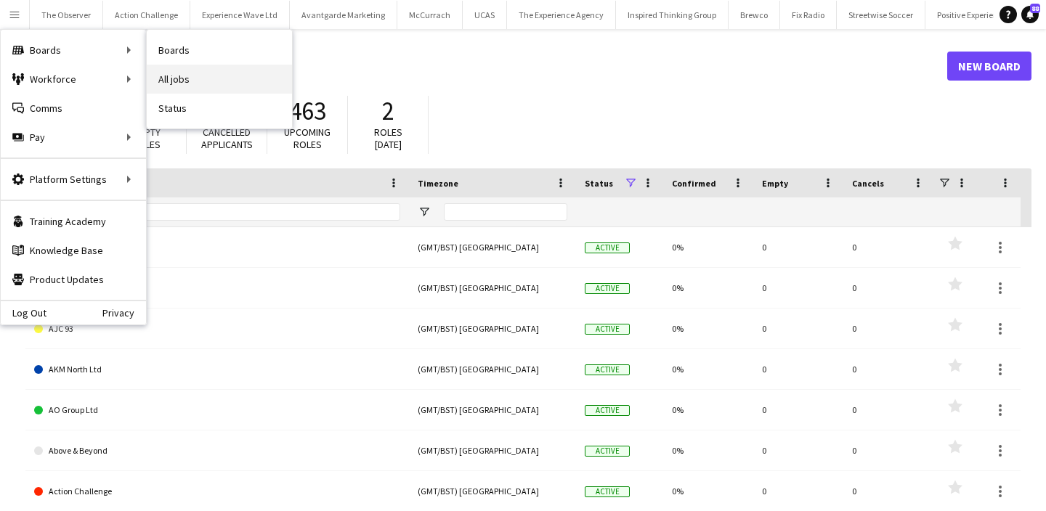
click at [205, 91] on link "All jobs" at bounding box center [219, 79] width 145 height 29
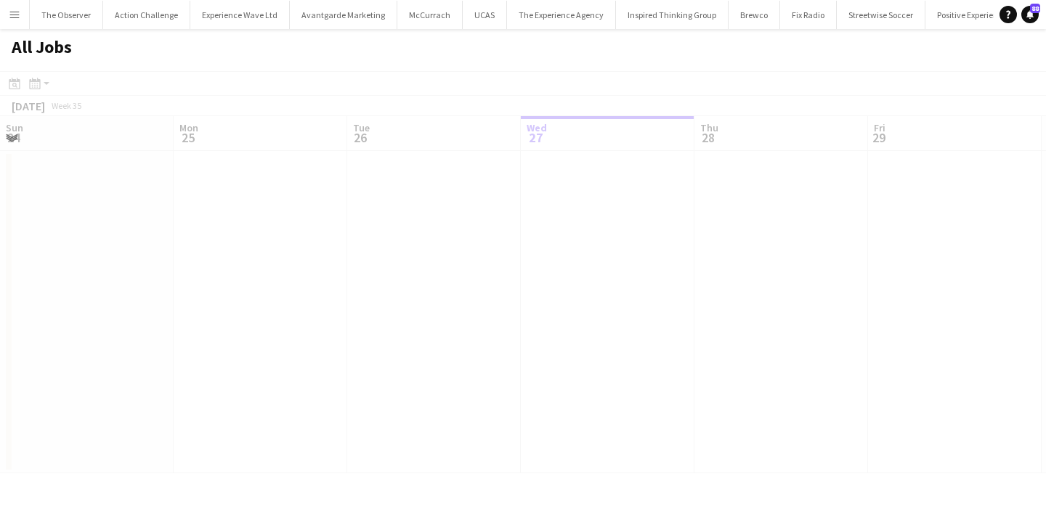
scroll to position [0, 347]
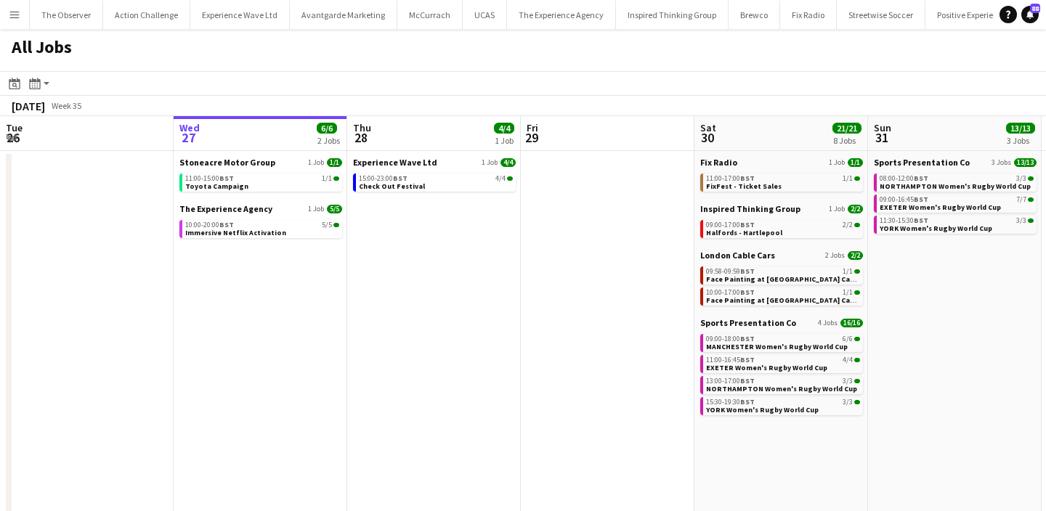
click at [681, 285] on app-date-cell at bounding box center [608, 439] width 174 height 576
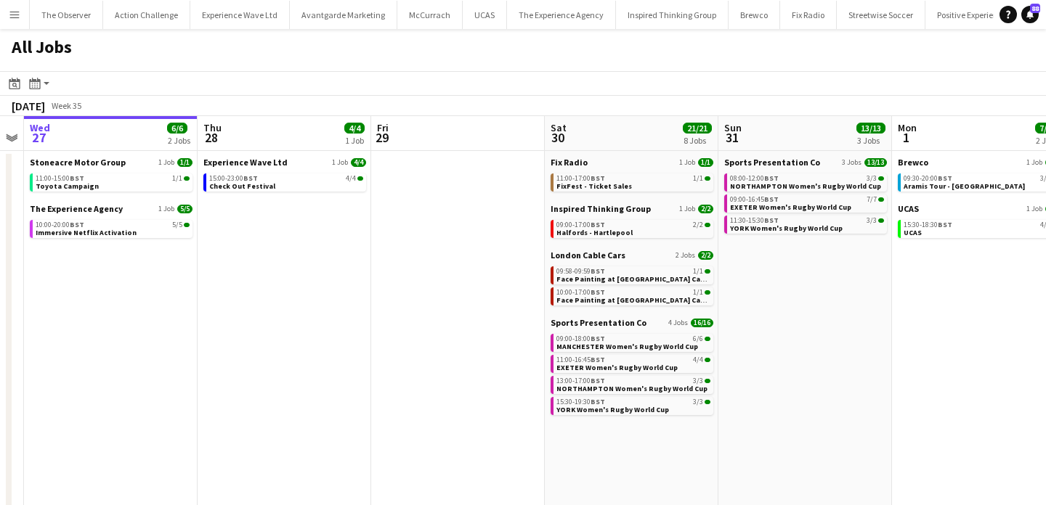
scroll to position [0, 498]
